Goal: Book appointment/travel/reservation

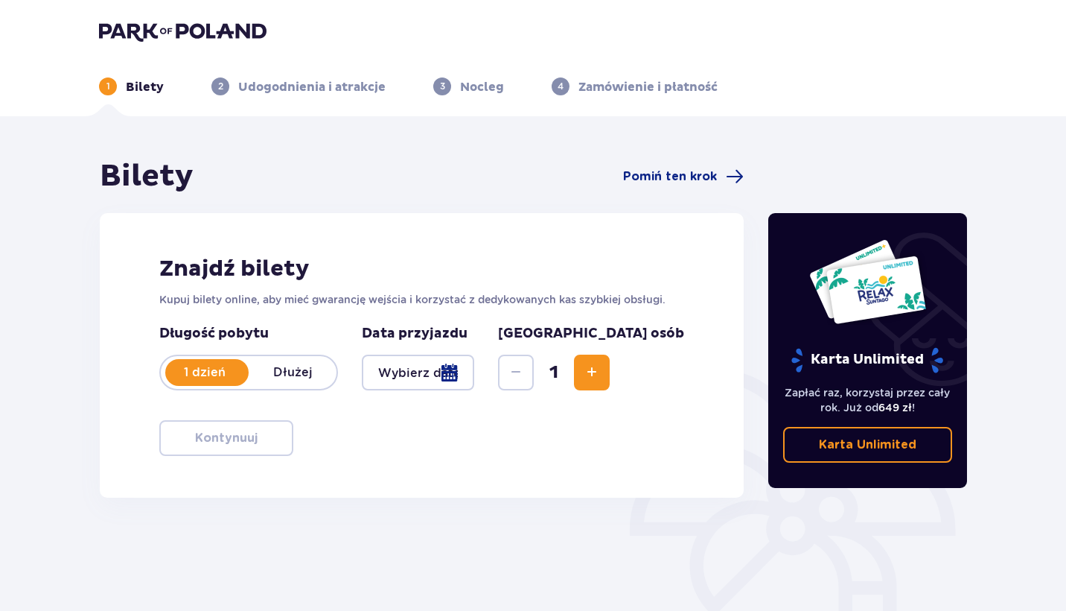
click at [474, 376] on div at bounding box center [418, 372] width 112 height 36
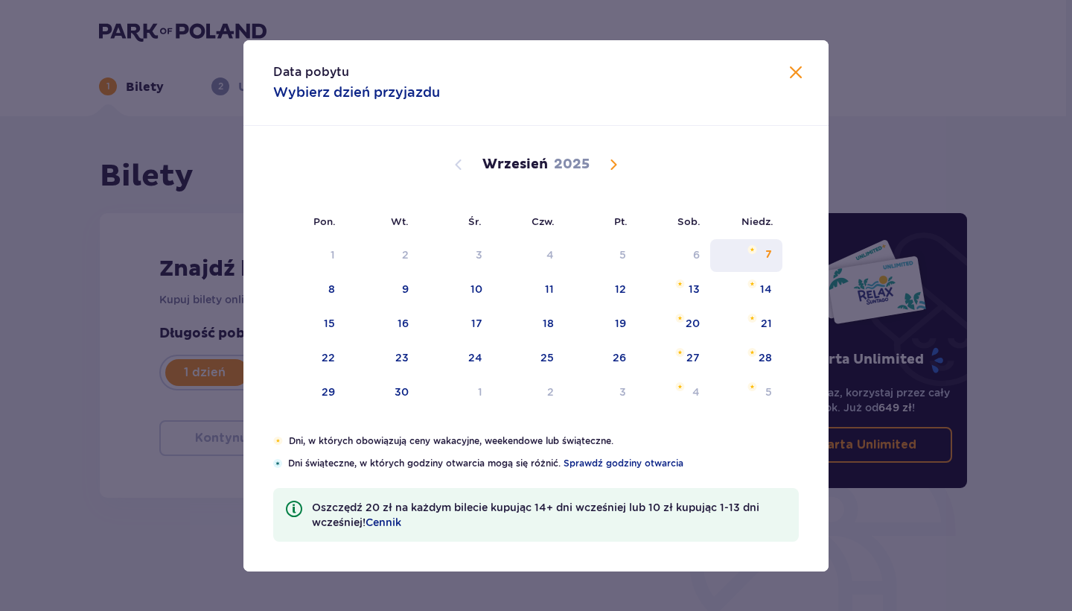
click at [755, 258] on div "7" at bounding box center [746, 255] width 72 height 33
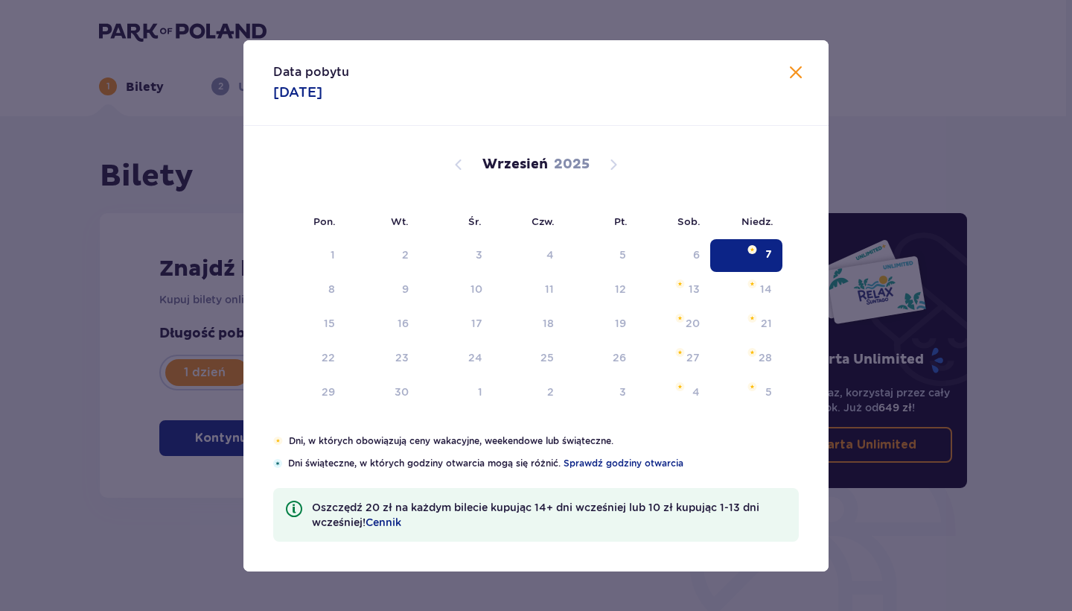
type input "[DATE]"
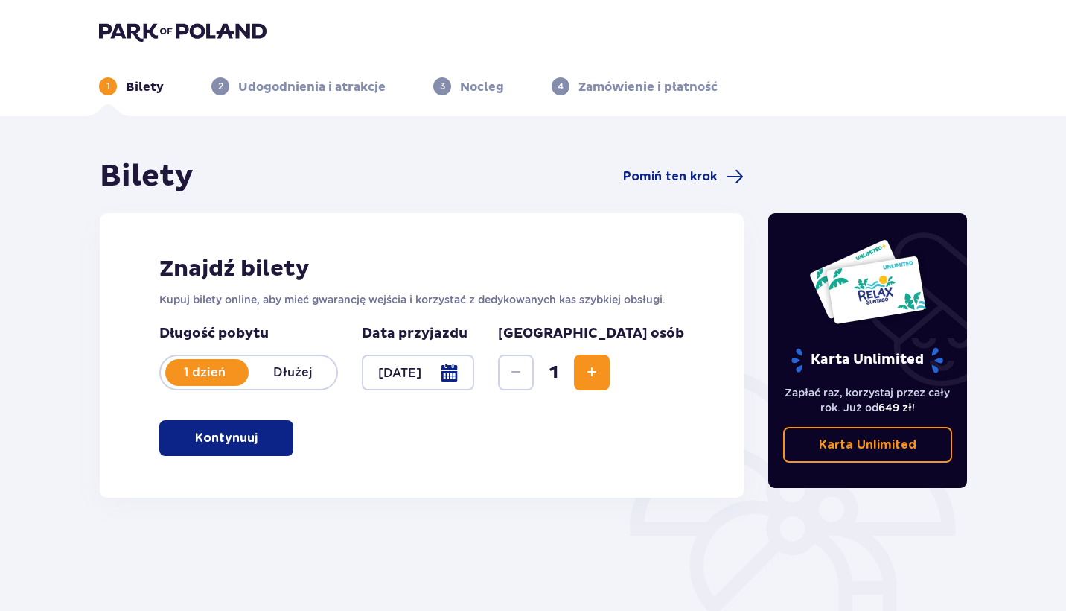
click at [610, 369] on button "Increase" at bounding box center [592, 372] width 36 height 36
click at [243, 438] on p "Kontynuuj" at bounding box center [226, 438] width 63 height 16
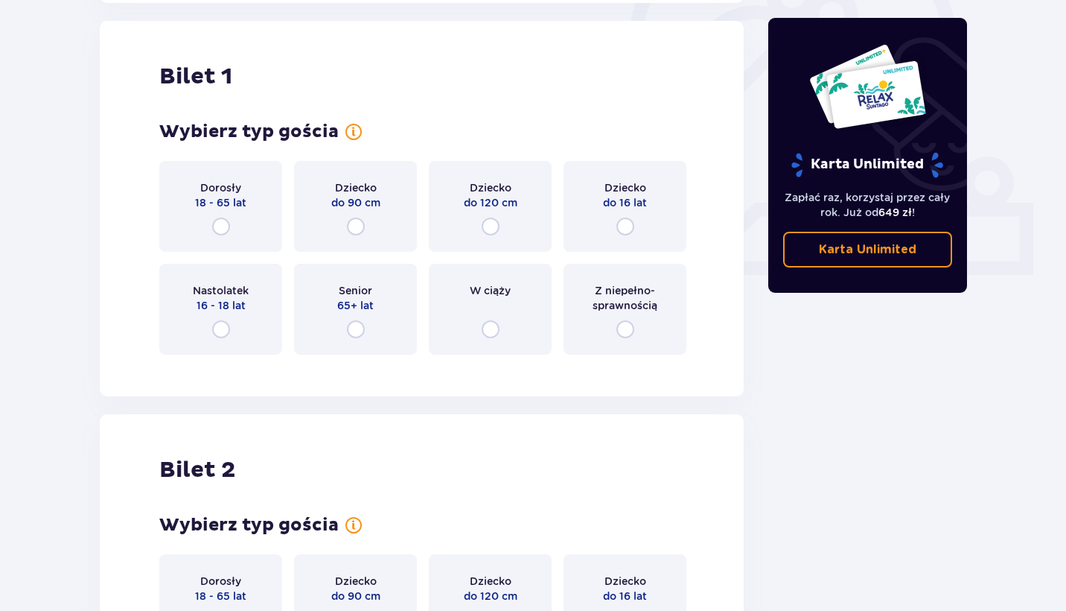
scroll to position [497, 0]
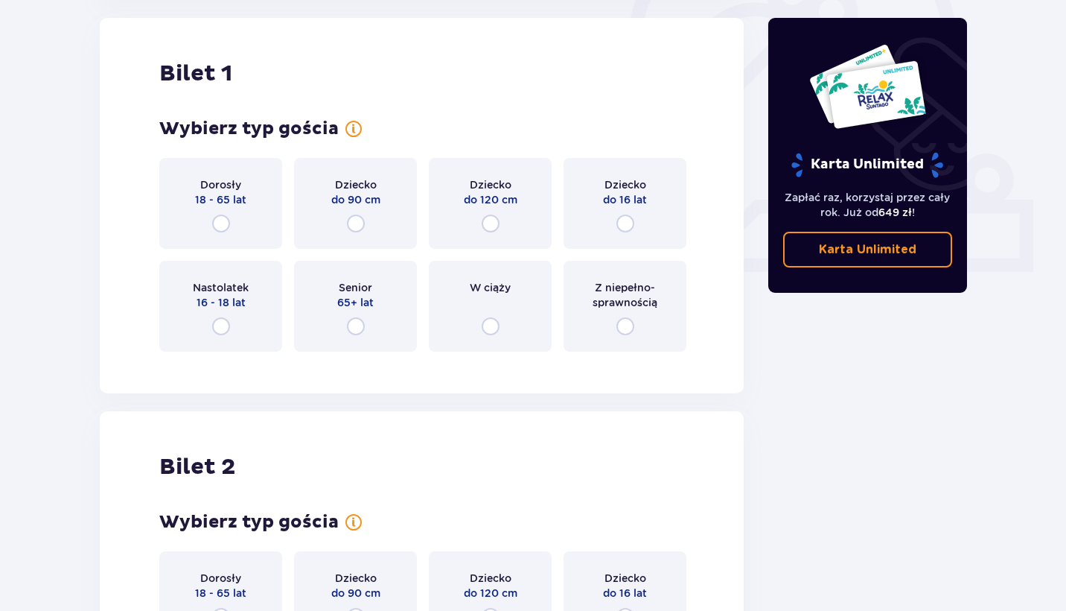
click at [220, 226] on input "radio" at bounding box center [221, 223] width 18 height 18
radio input "true"
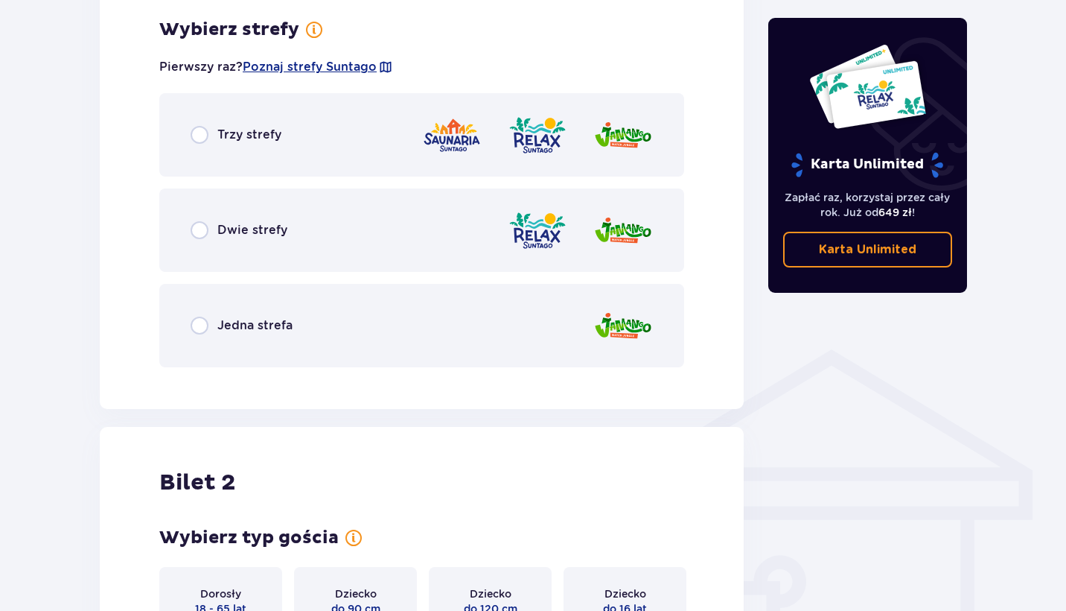
scroll to position [859, 0]
click at [205, 325] on input "radio" at bounding box center [200, 326] width 18 height 18
radio input "true"
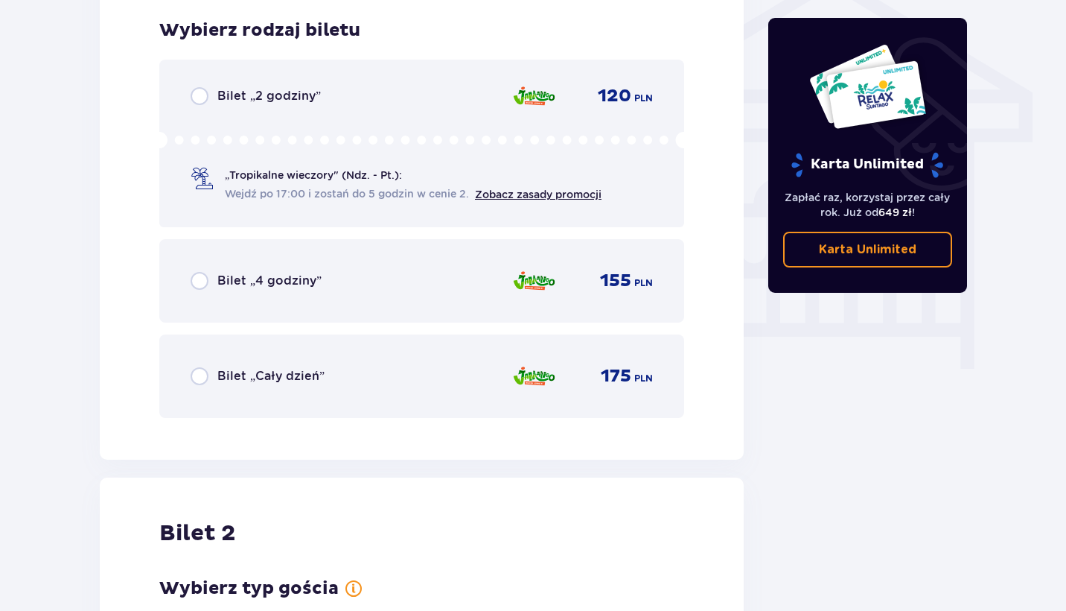
scroll to position [1239, 0]
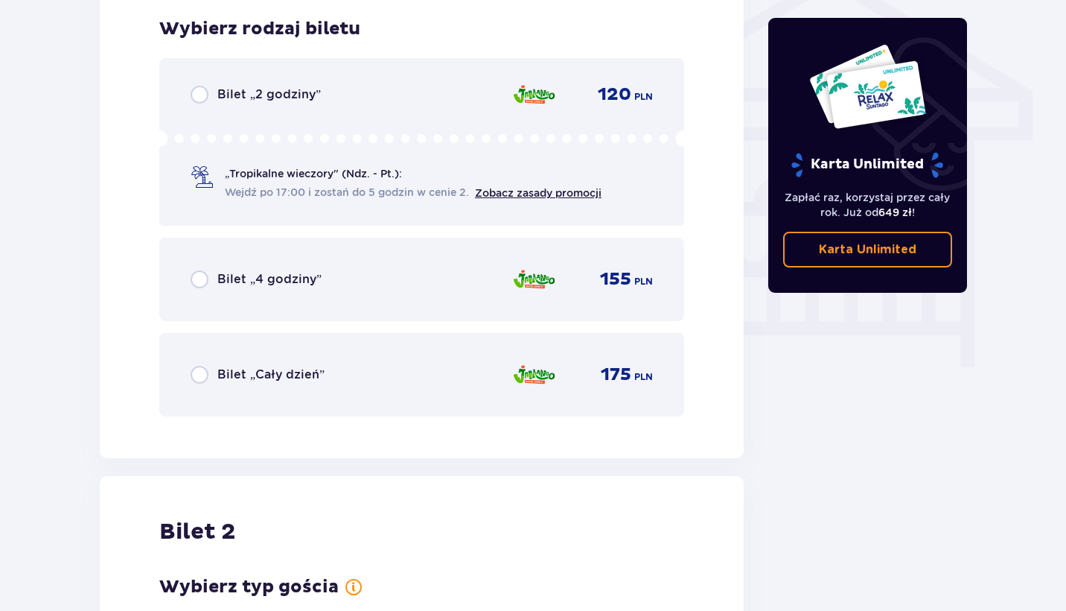
click at [200, 281] on input "radio" at bounding box center [200, 279] width 18 height 18
radio input "true"
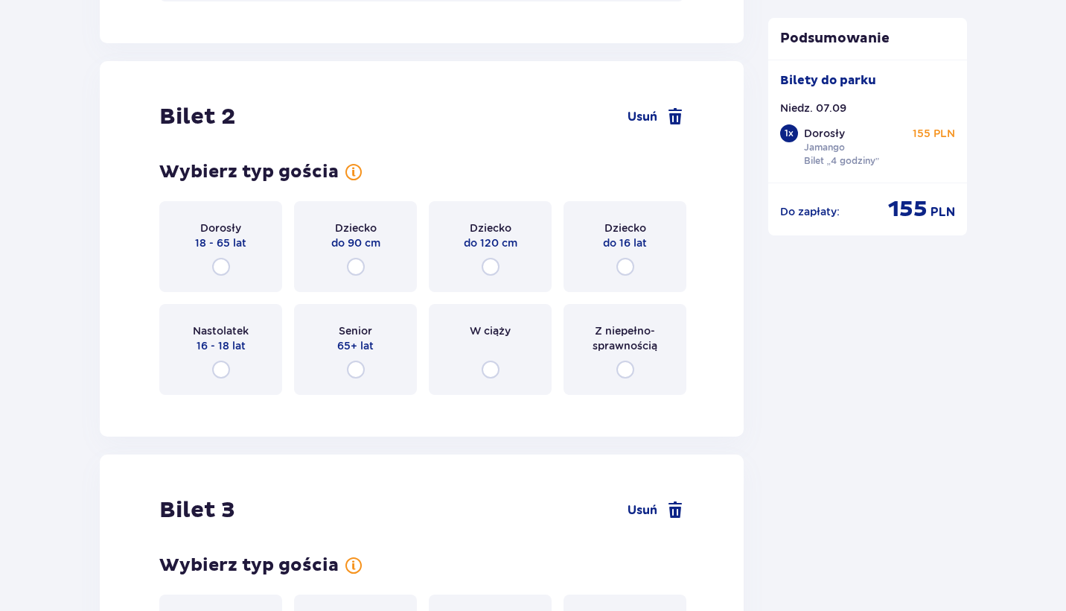
scroll to position [1697, 0]
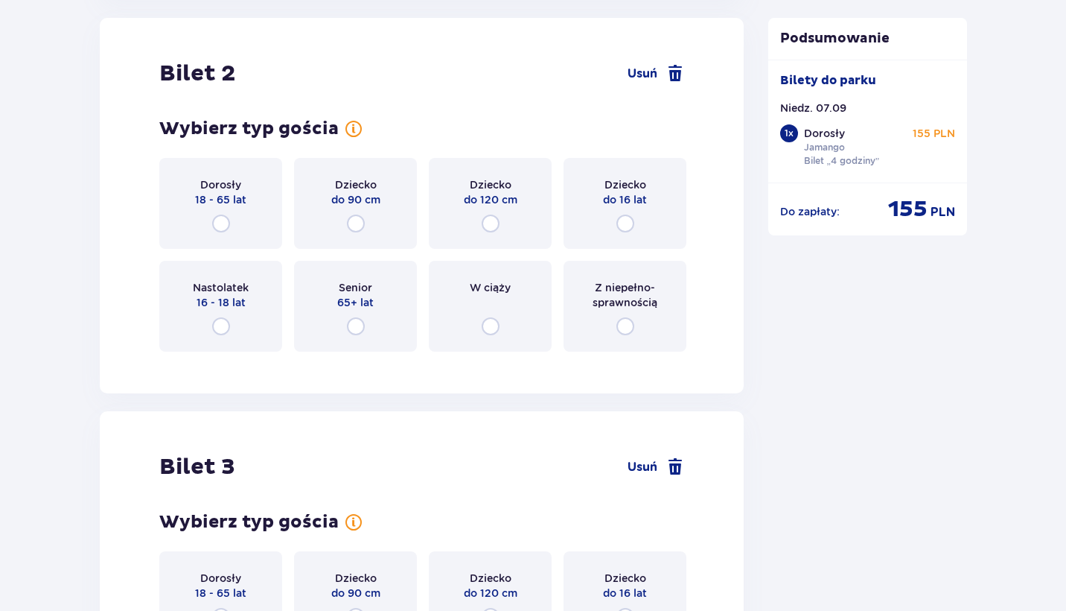
click at [489, 226] on input "radio" at bounding box center [491, 223] width 18 height 18
radio input "true"
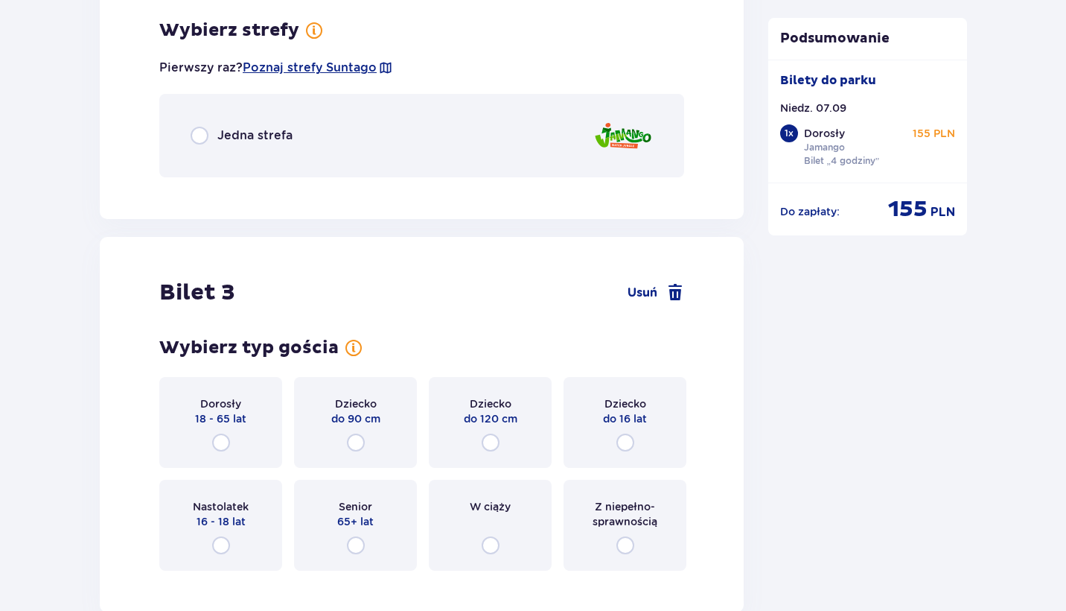
scroll to position [2060, 0]
click at [196, 135] on input "radio" at bounding box center [200, 134] width 18 height 18
radio input "true"
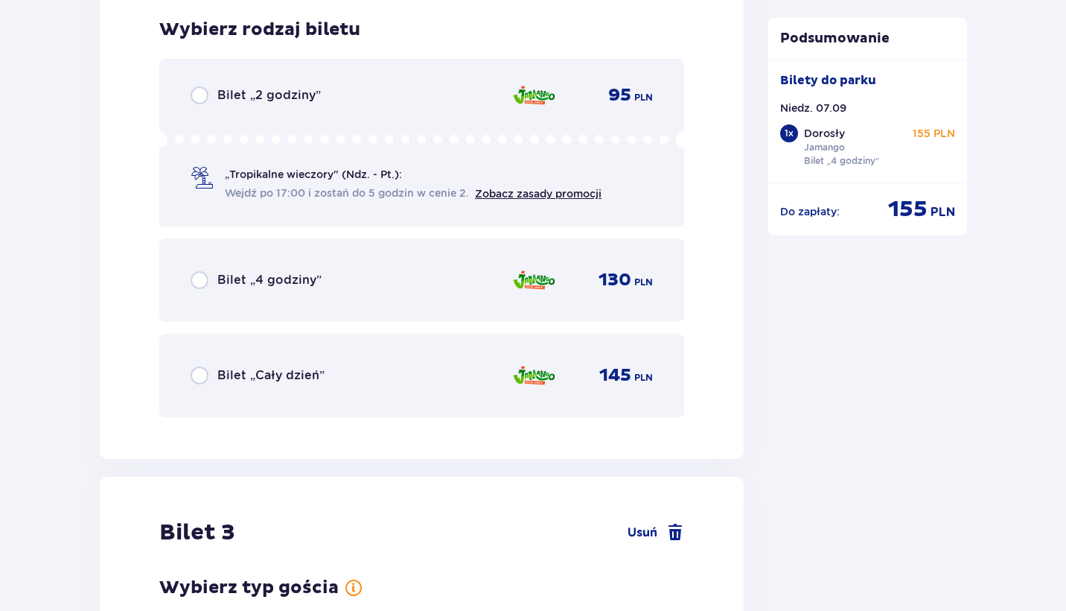
scroll to position [2248, 0]
click at [204, 278] on input "radio" at bounding box center [200, 279] width 18 height 18
radio input "true"
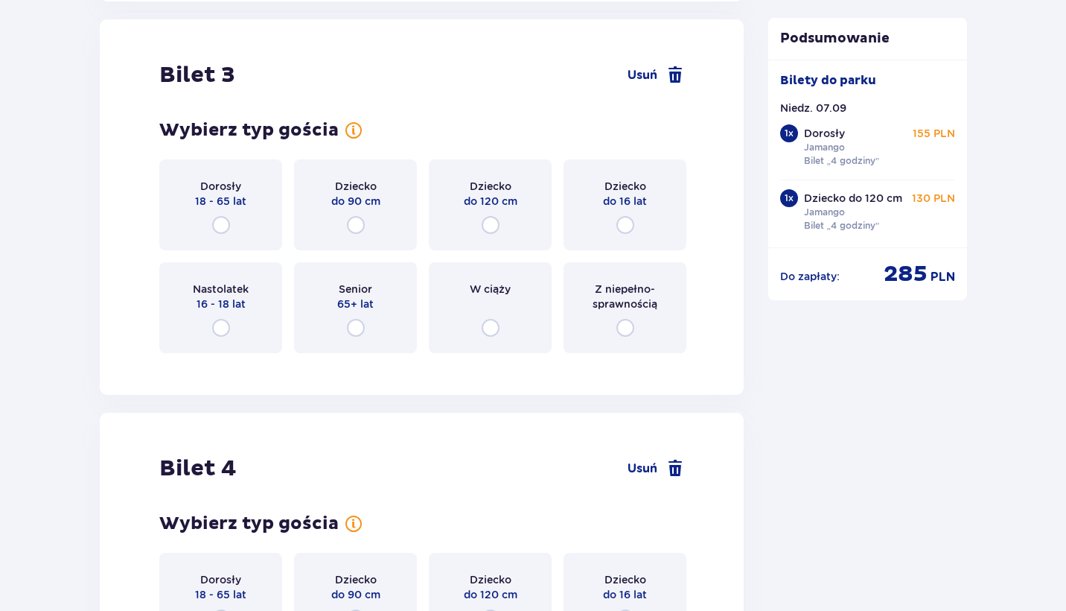
scroll to position [2706, 0]
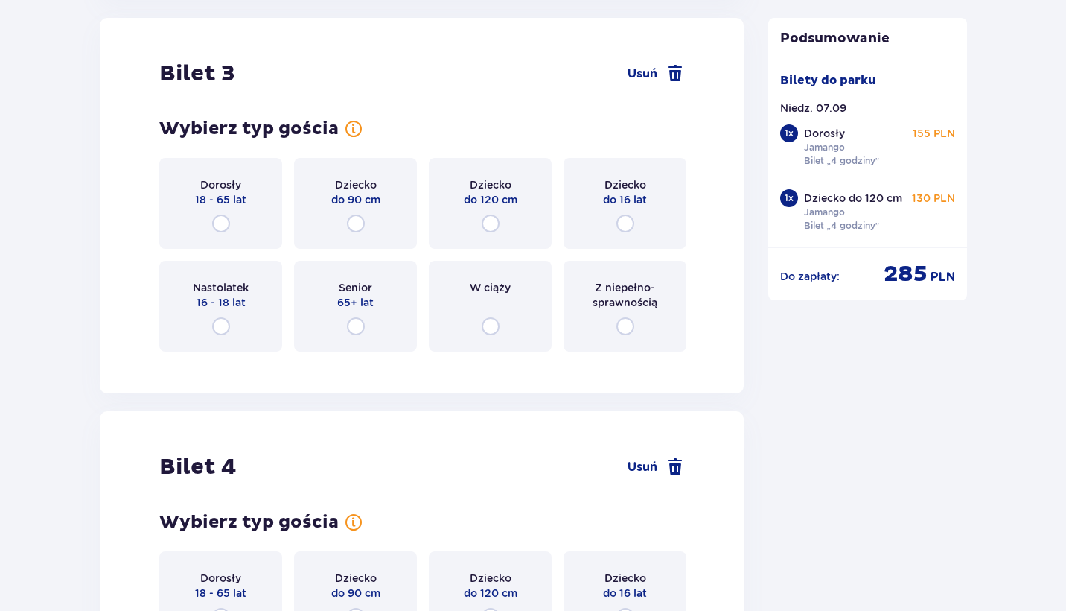
click at [227, 223] on input "radio" at bounding box center [221, 223] width 18 height 18
radio input "true"
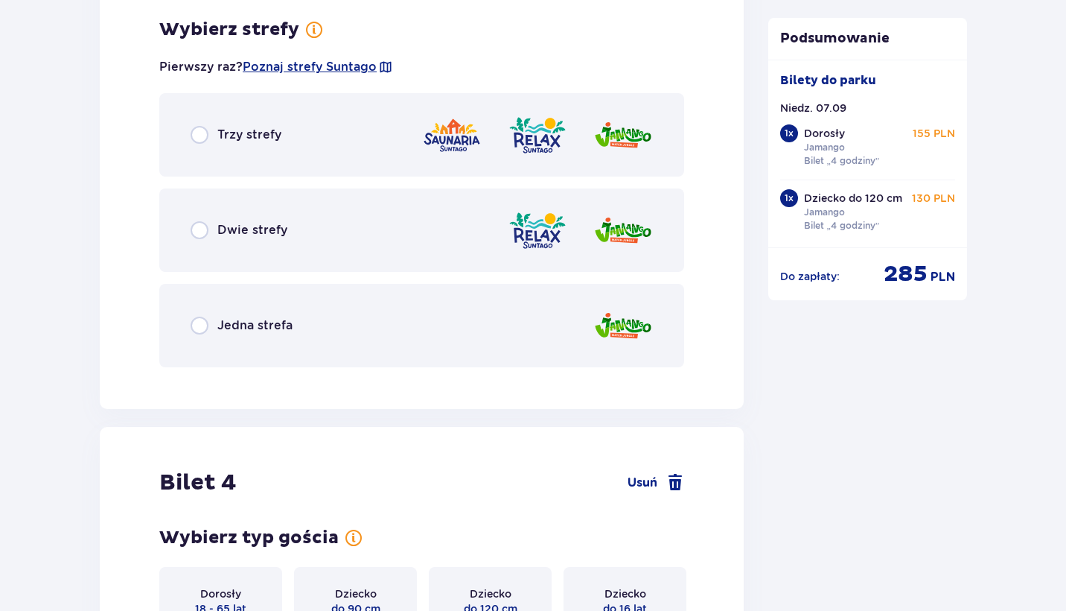
scroll to position [3069, 0]
click at [197, 322] on input "radio" at bounding box center [200, 325] width 18 height 18
radio input "true"
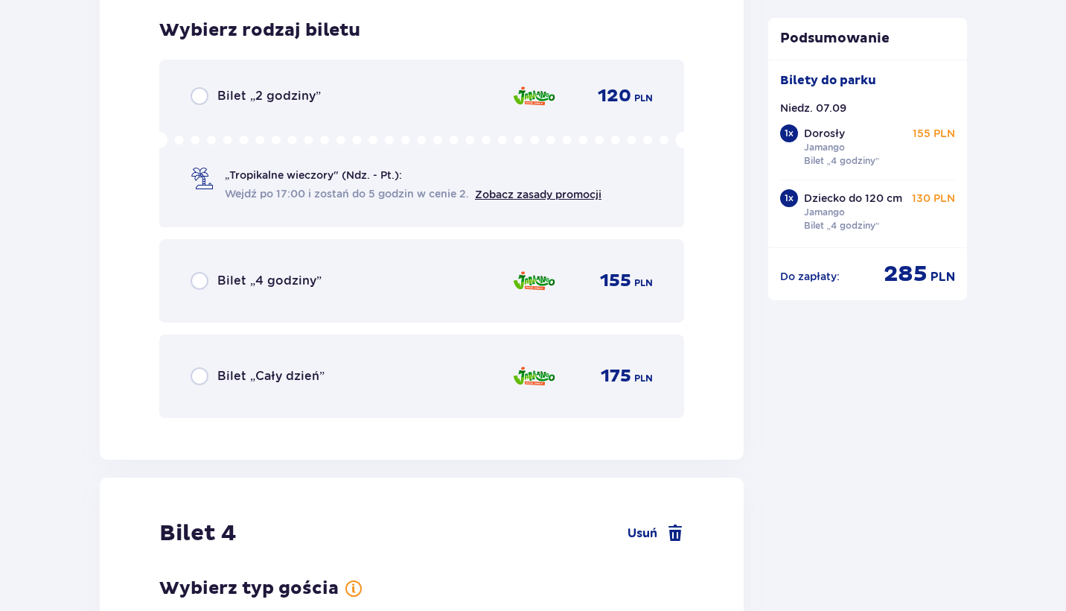
scroll to position [3447, 0]
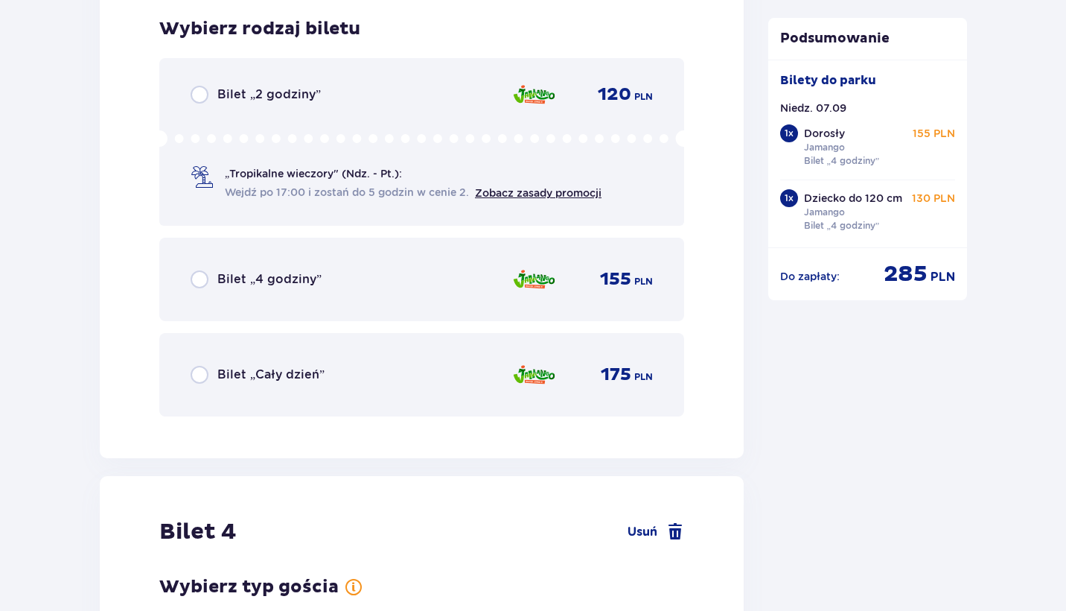
click at [200, 284] on input "radio" at bounding box center [200, 279] width 18 height 18
radio input "true"
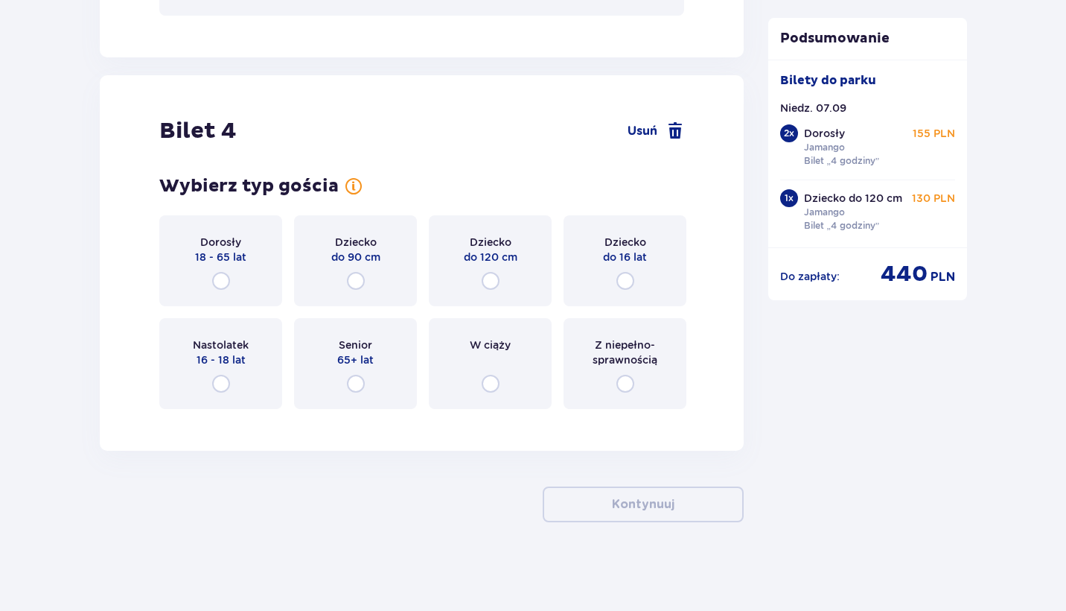
scroll to position [3849, 0]
click at [624, 284] on input "radio" at bounding box center [626, 280] width 18 height 18
radio input "true"
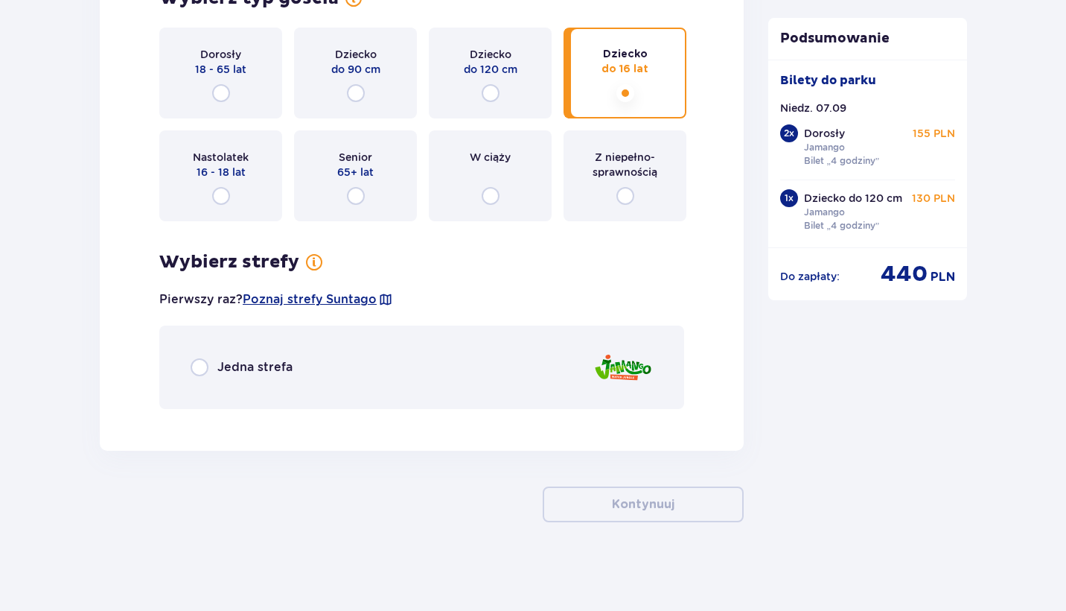
scroll to position [4036, 0]
click at [202, 363] on input "radio" at bounding box center [200, 366] width 18 height 18
radio input "true"
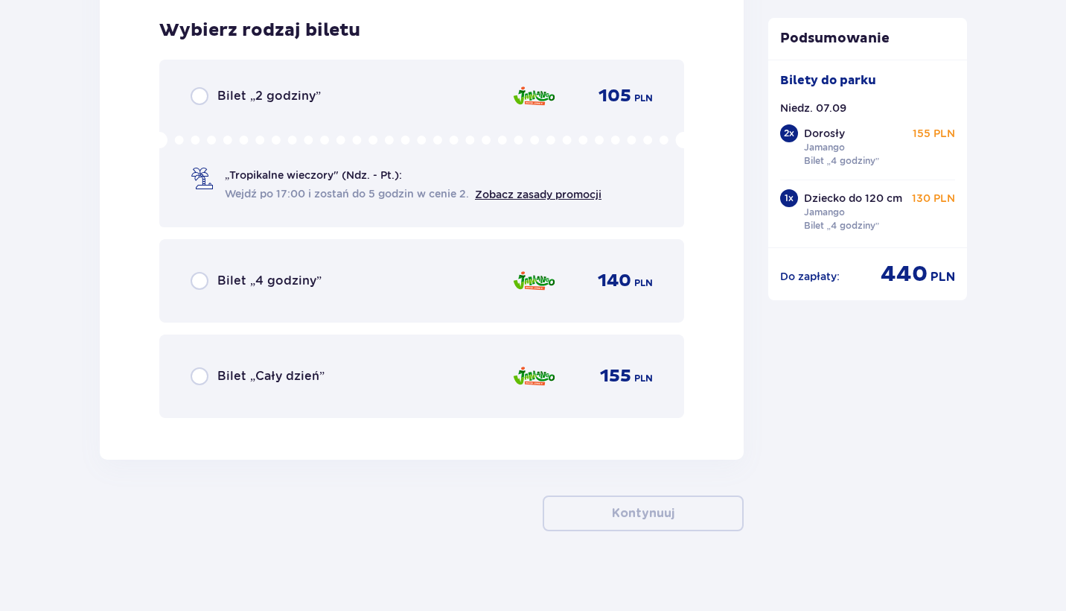
scroll to position [4456, 0]
click at [200, 280] on input "radio" at bounding box center [200, 279] width 18 height 18
radio input "true"
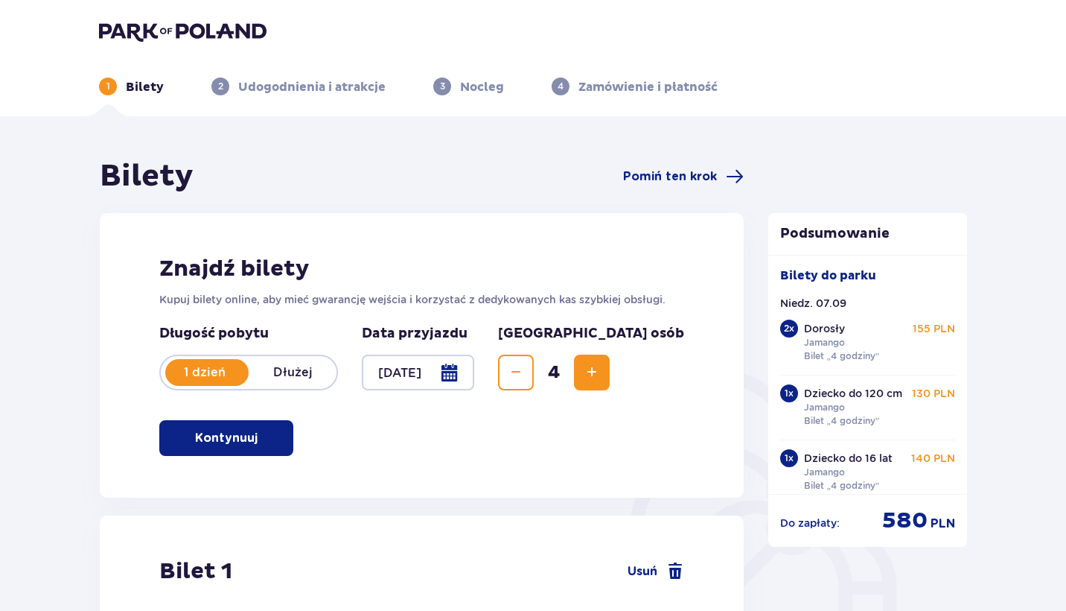
scroll to position [0, 0]
